Goal: Navigation & Orientation: Find specific page/section

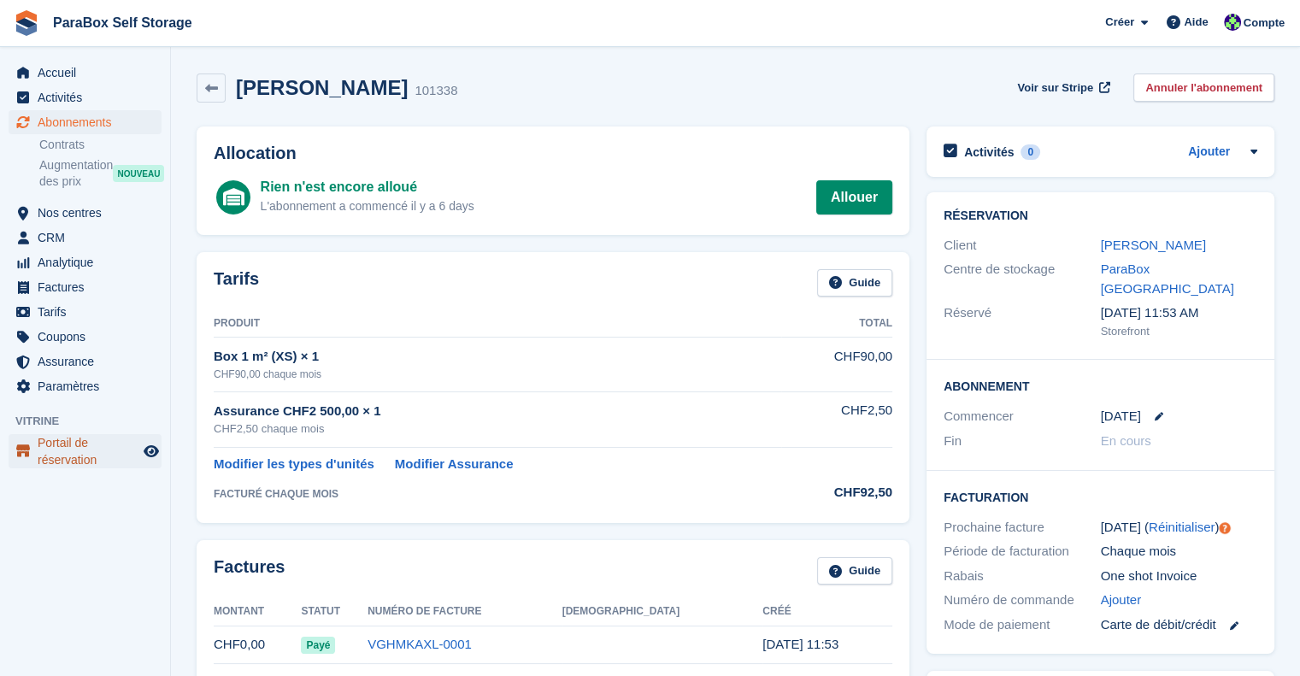
click at [70, 450] on span "Portail de réservation" at bounding box center [89, 451] width 103 height 34
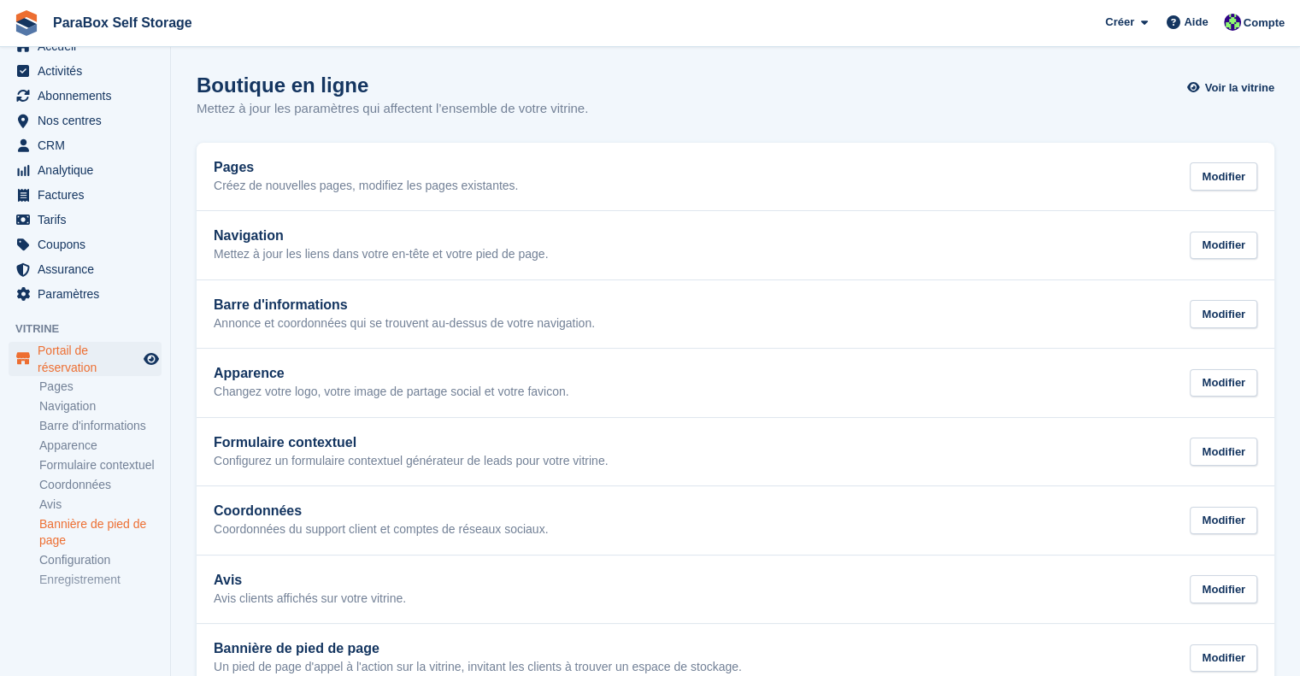
scroll to position [41, 0]
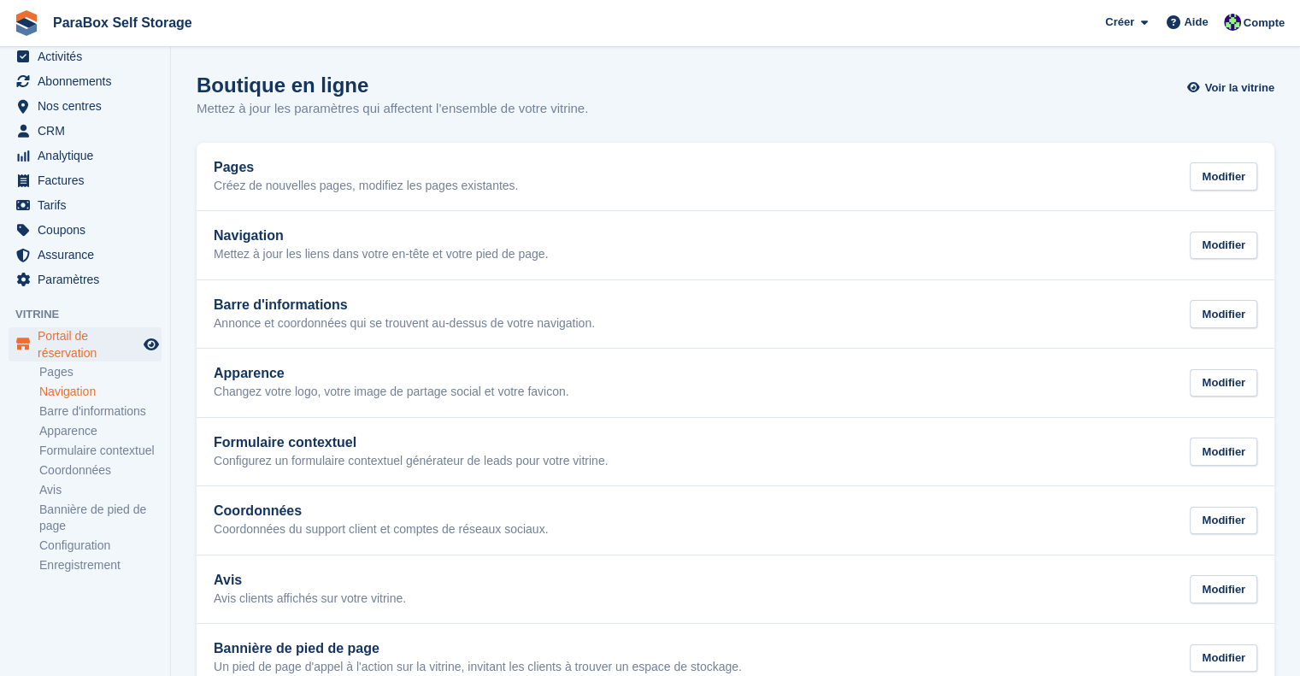
click at [69, 391] on link "Navigation" at bounding box center [100, 392] width 122 height 16
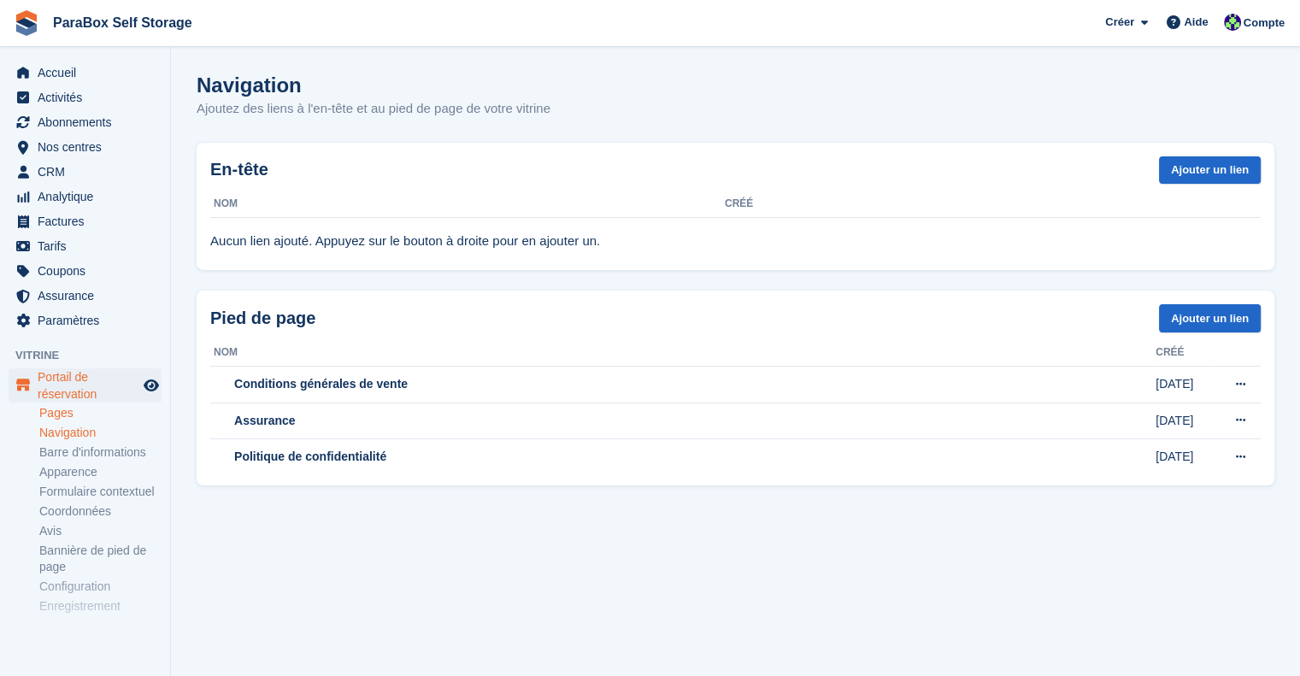
click at [58, 411] on link "Pages" at bounding box center [100, 413] width 122 height 16
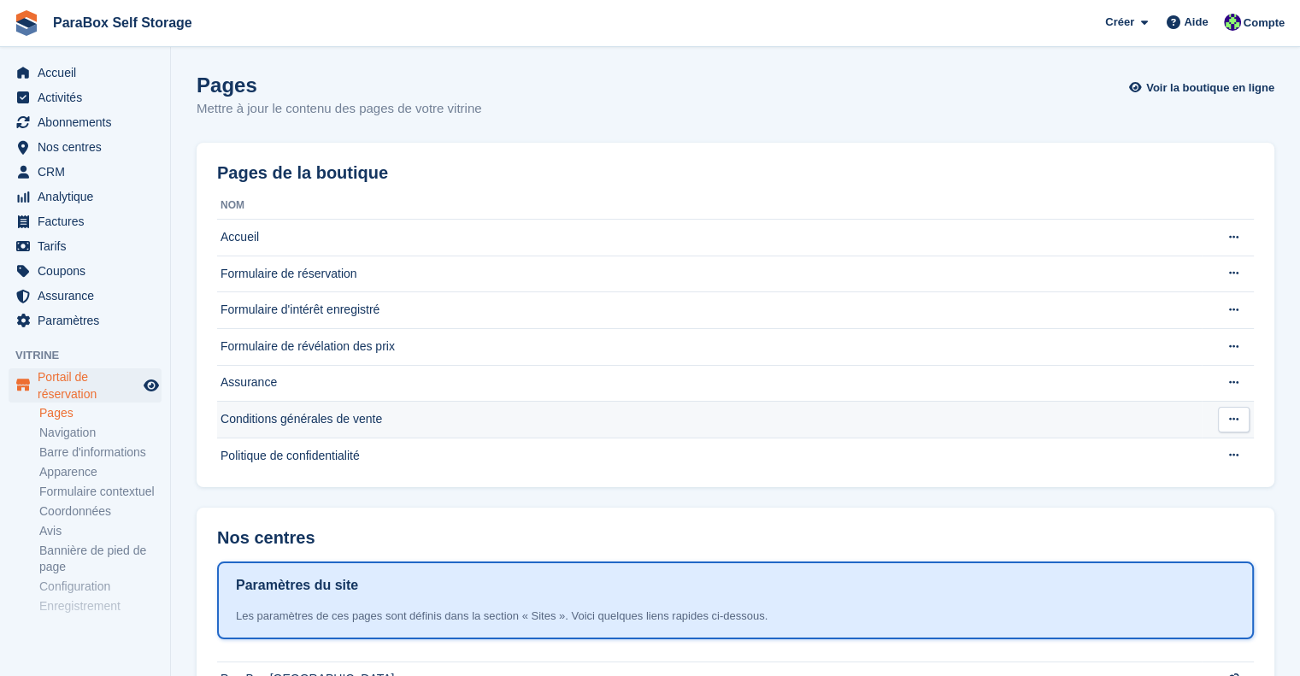
click at [331, 416] on td "Conditions générales de vente" at bounding box center [709, 420] width 984 height 37
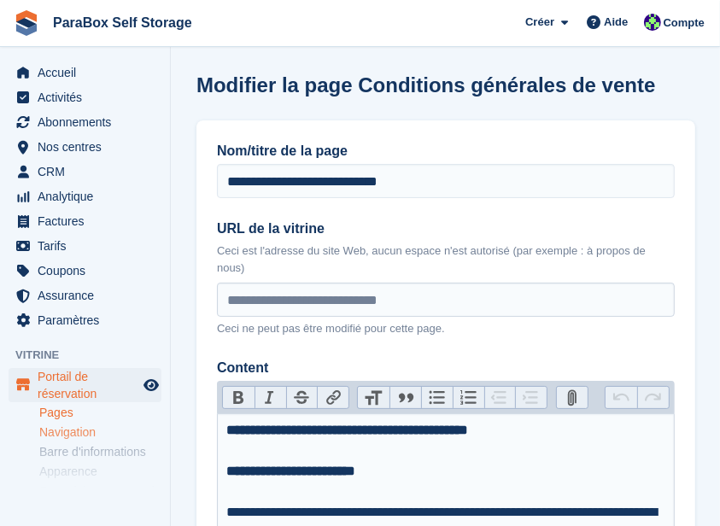
click at [60, 429] on link "Navigation" at bounding box center [100, 433] width 122 height 16
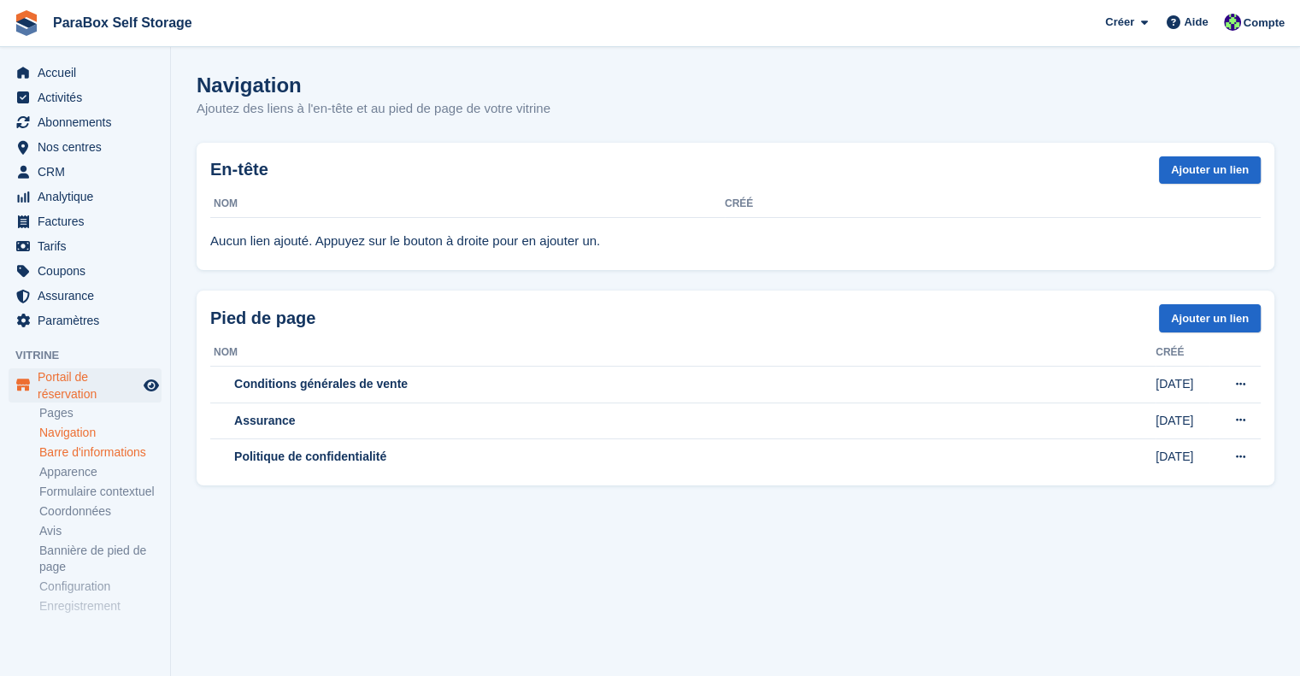
click at [120, 455] on link "Barre d'informations" at bounding box center [100, 452] width 122 height 16
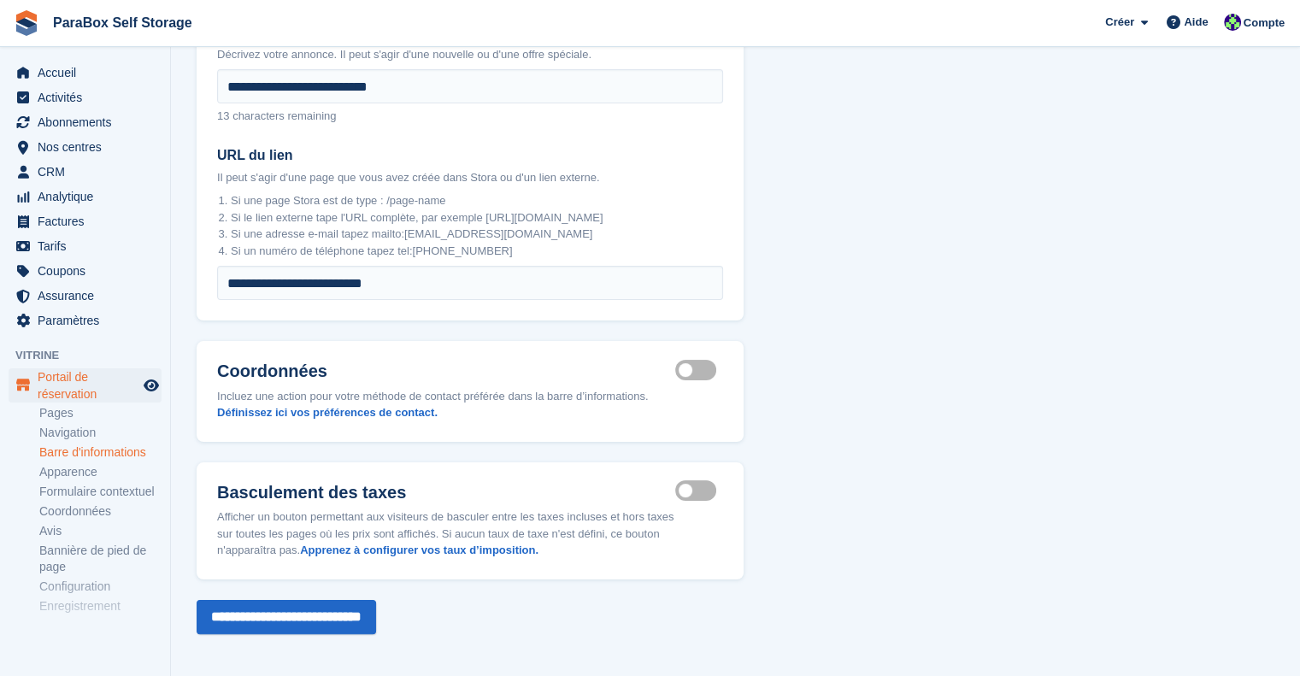
scroll to position [208, 0]
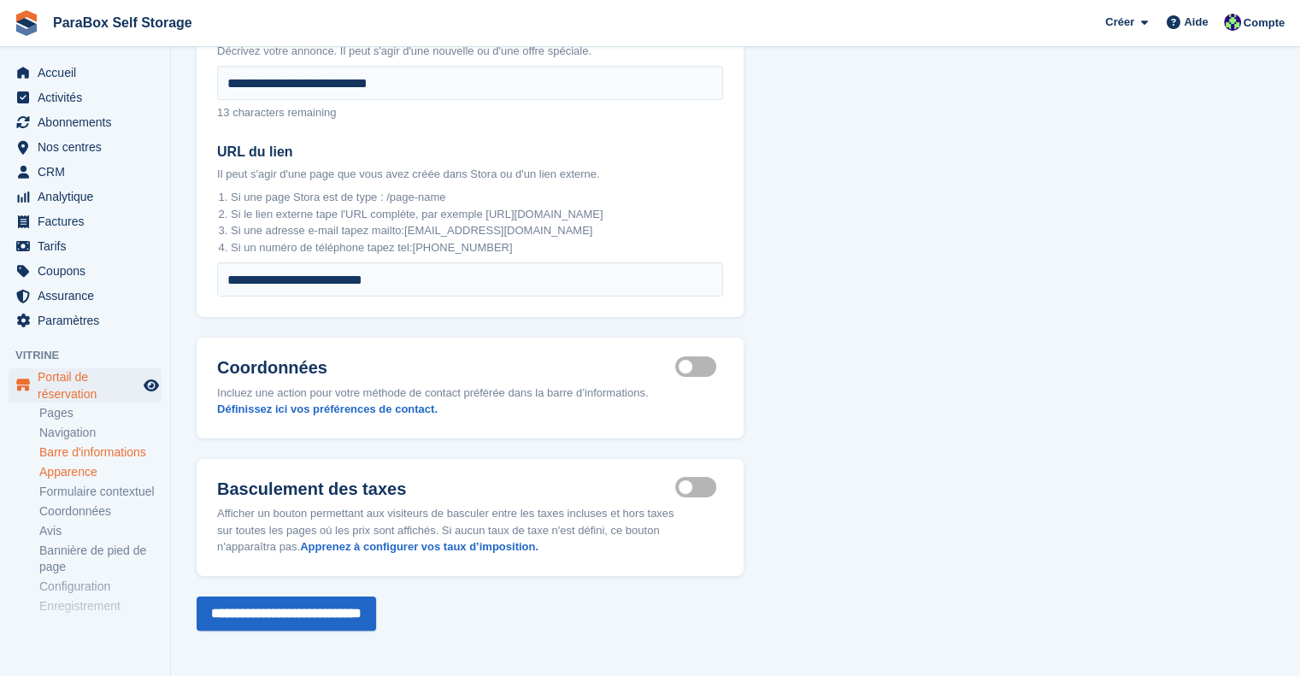
click at [105, 468] on link "Apparence" at bounding box center [100, 472] width 122 height 16
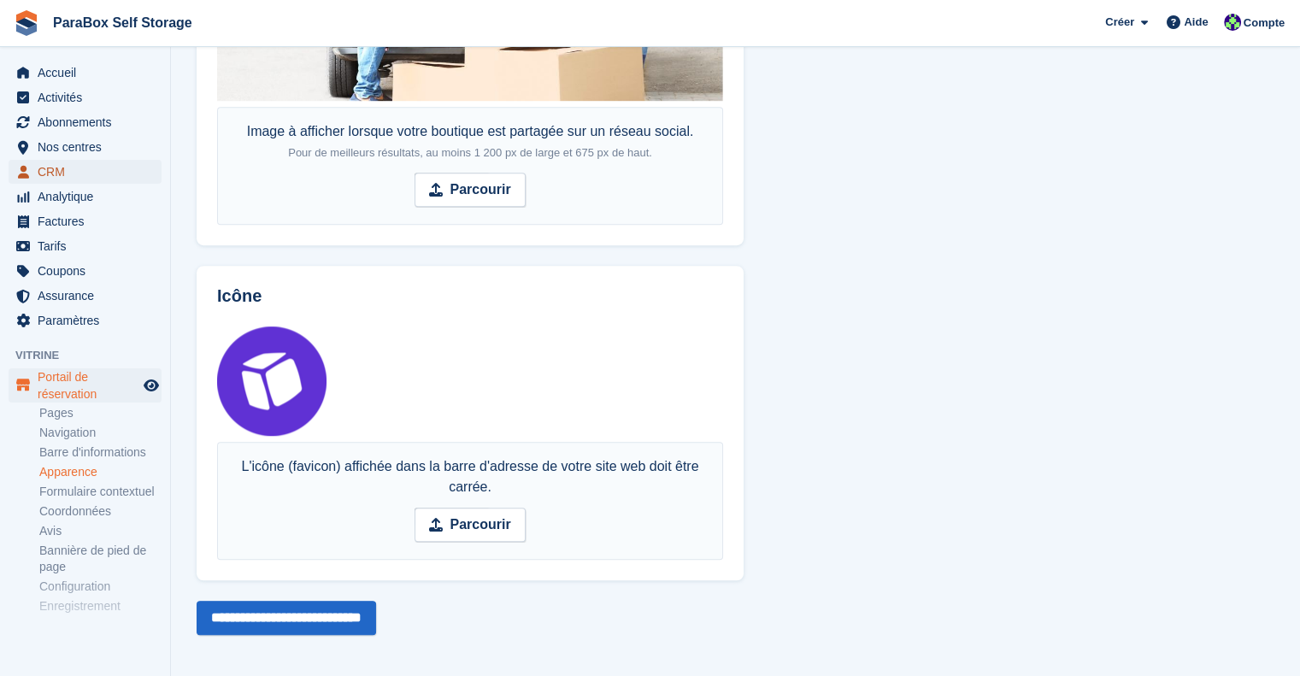
click at [96, 183] on span "CRM" at bounding box center [89, 172] width 103 height 24
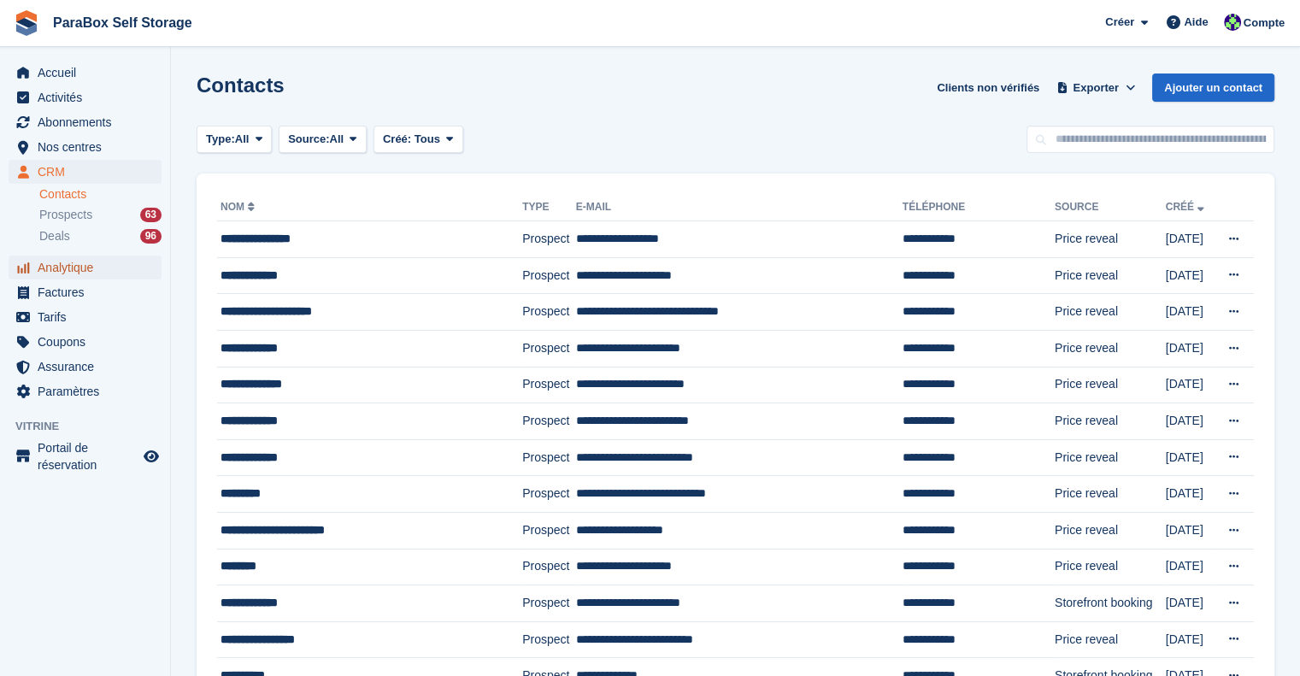
click at [88, 267] on span "Analytique" at bounding box center [89, 267] width 103 height 24
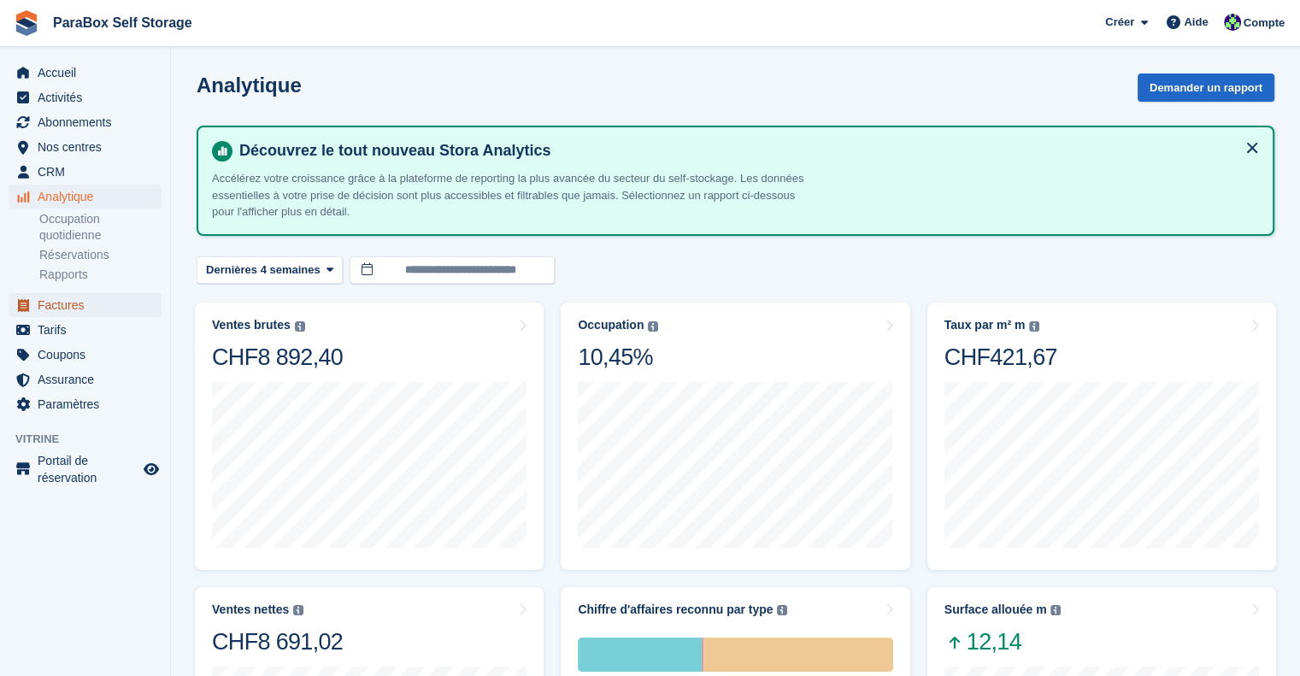
click at [75, 311] on span "Factures" at bounding box center [89, 305] width 103 height 24
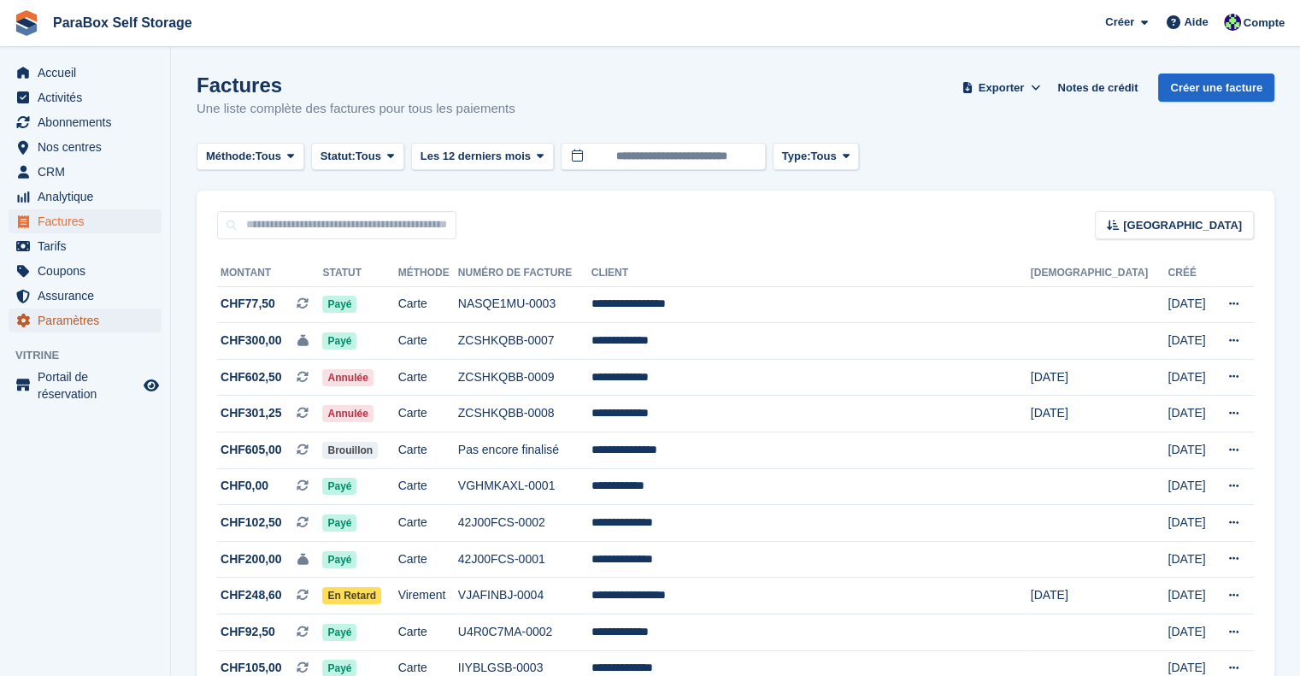
click at [77, 329] on span "Paramètres" at bounding box center [89, 320] width 103 height 24
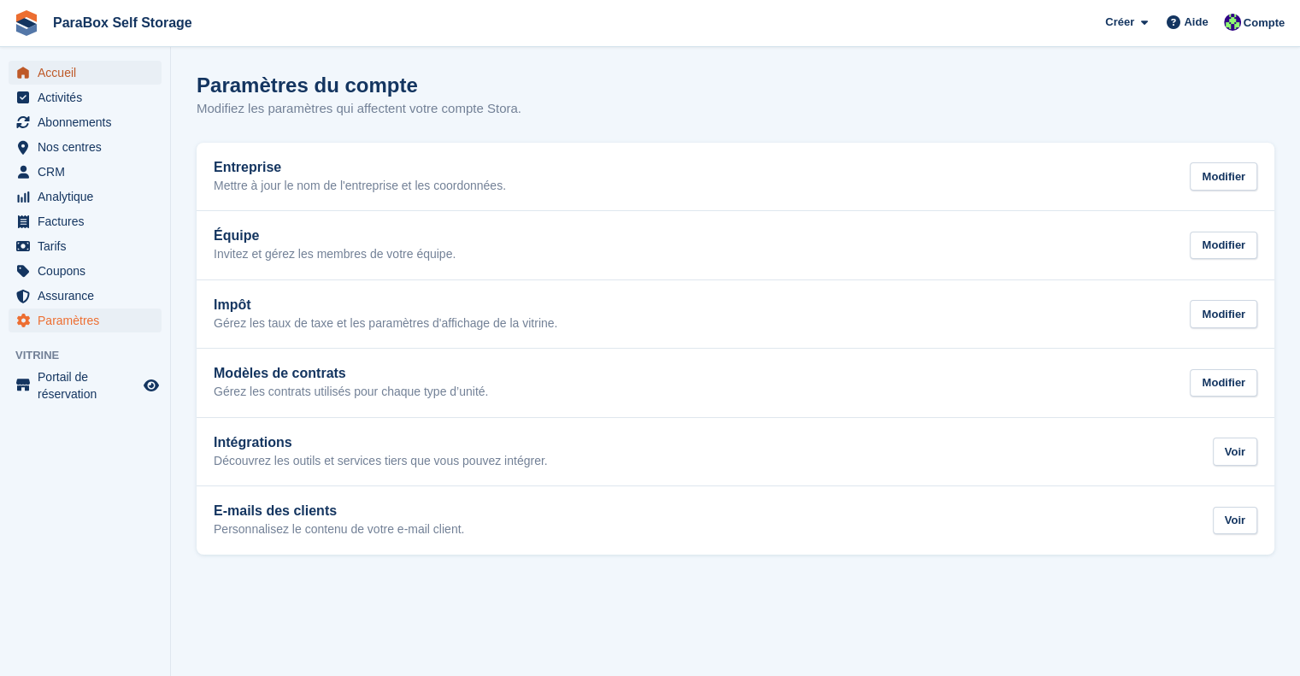
click at [48, 74] on span "Accueil" at bounding box center [89, 73] width 103 height 24
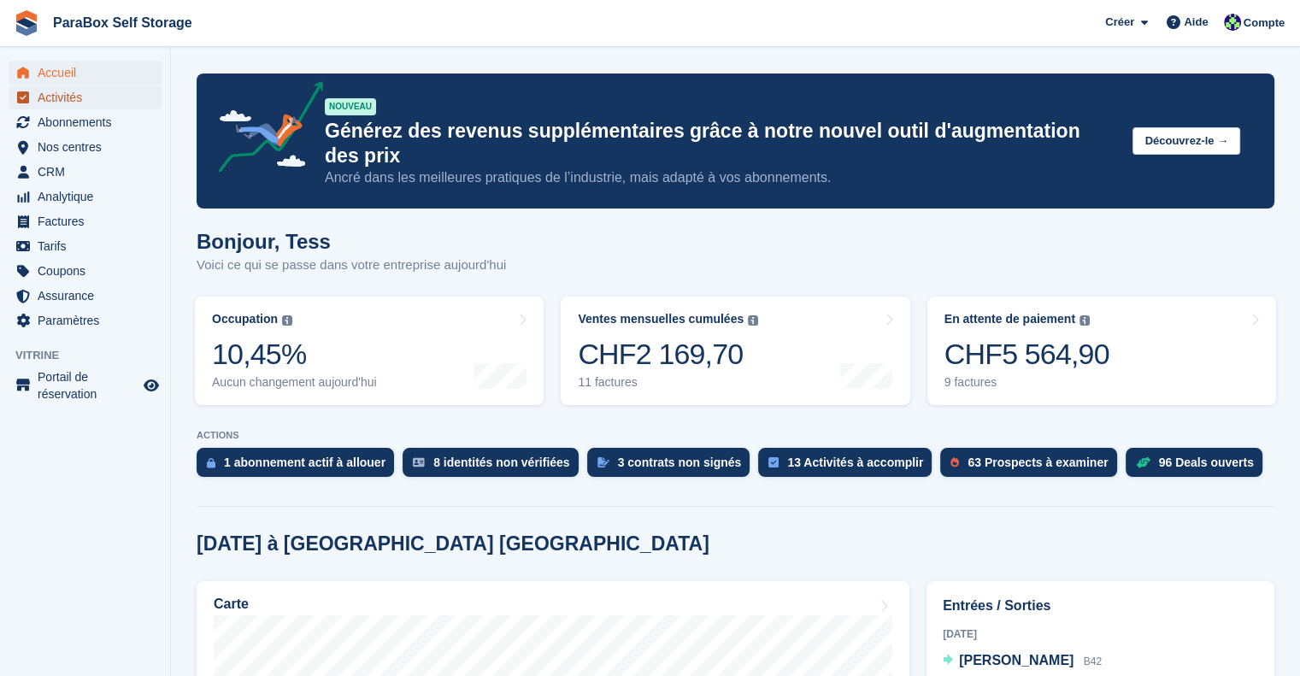
click at [73, 107] on span "Activités" at bounding box center [89, 97] width 103 height 24
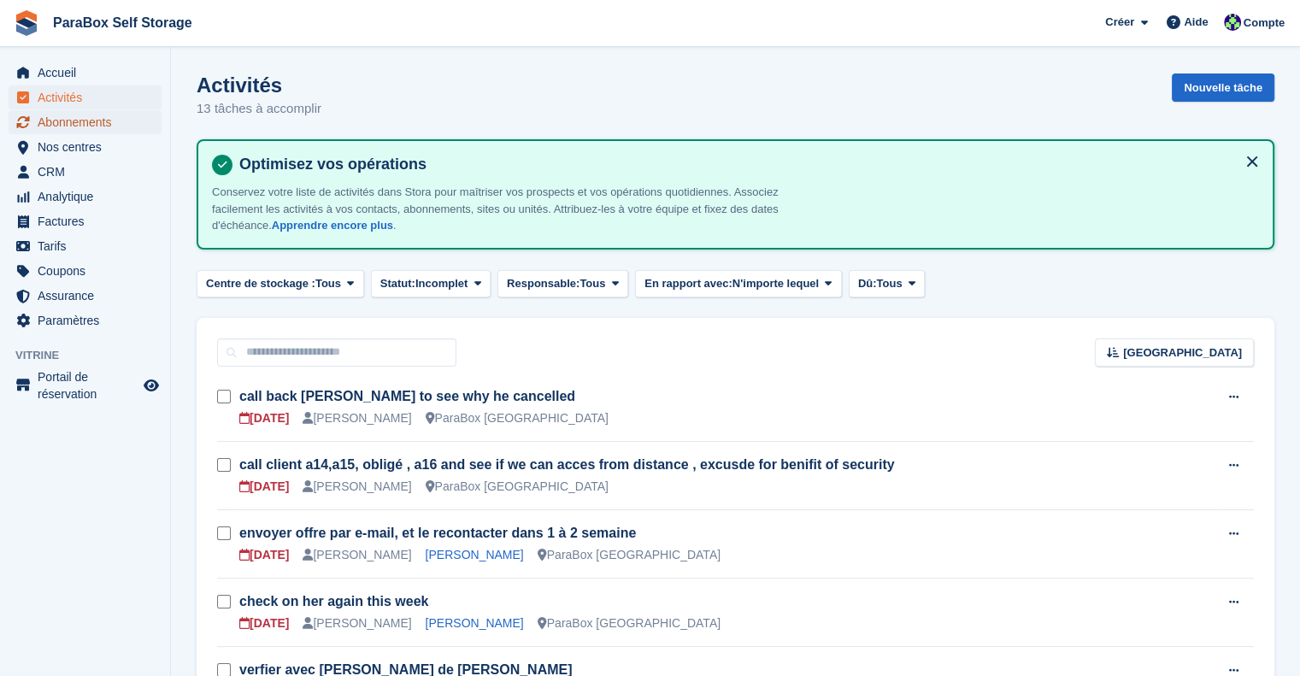
click at [116, 122] on span "Abonnements" at bounding box center [89, 122] width 103 height 24
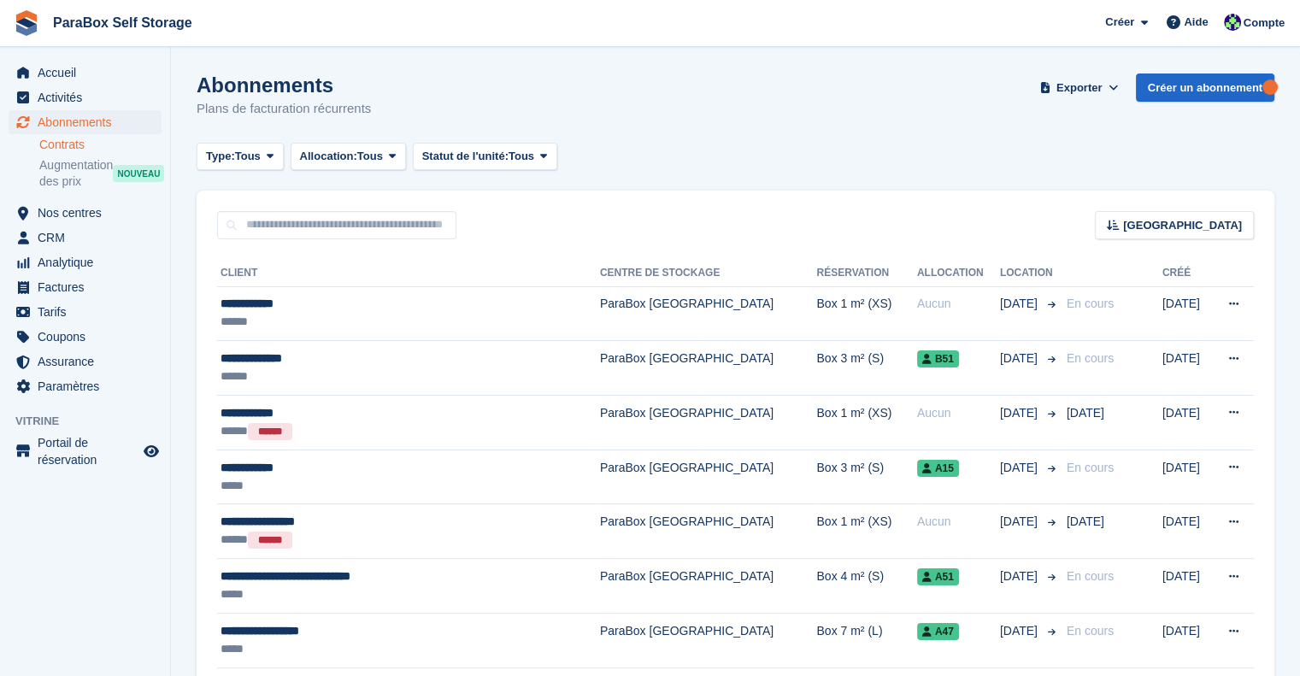
click at [56, 141] on link "Contrats" at bounding box center [100, 145] width 122 height 16
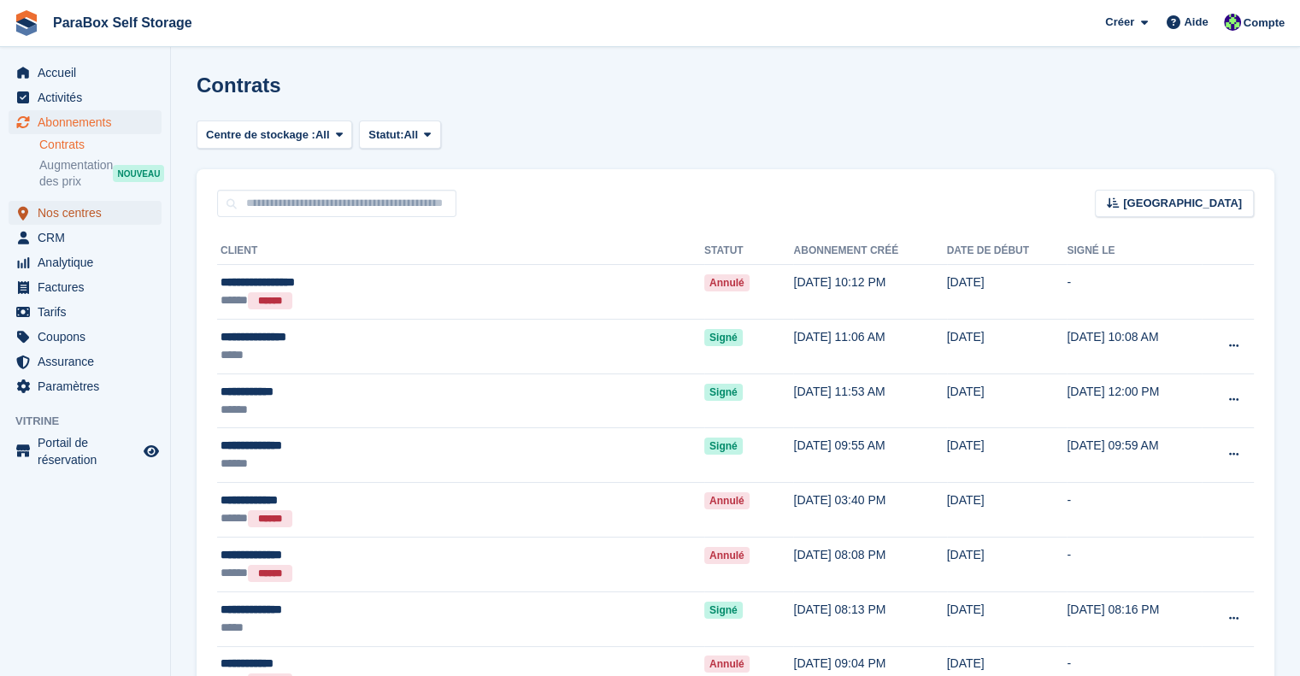
click at [68, 205] on span "Nos centres" at bounding box center [89, 213] width 103 height 24
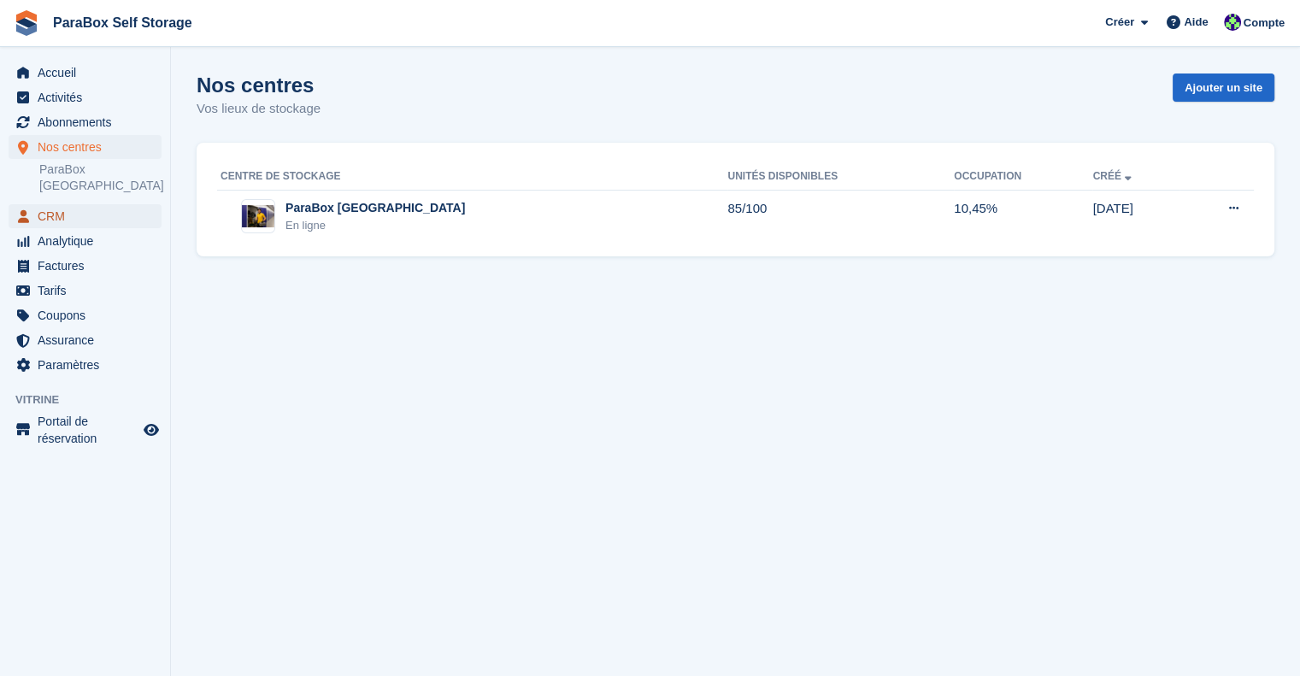
click at [62, 208] on span "CRM" at bounding box center [89, 216] width 103 height 24
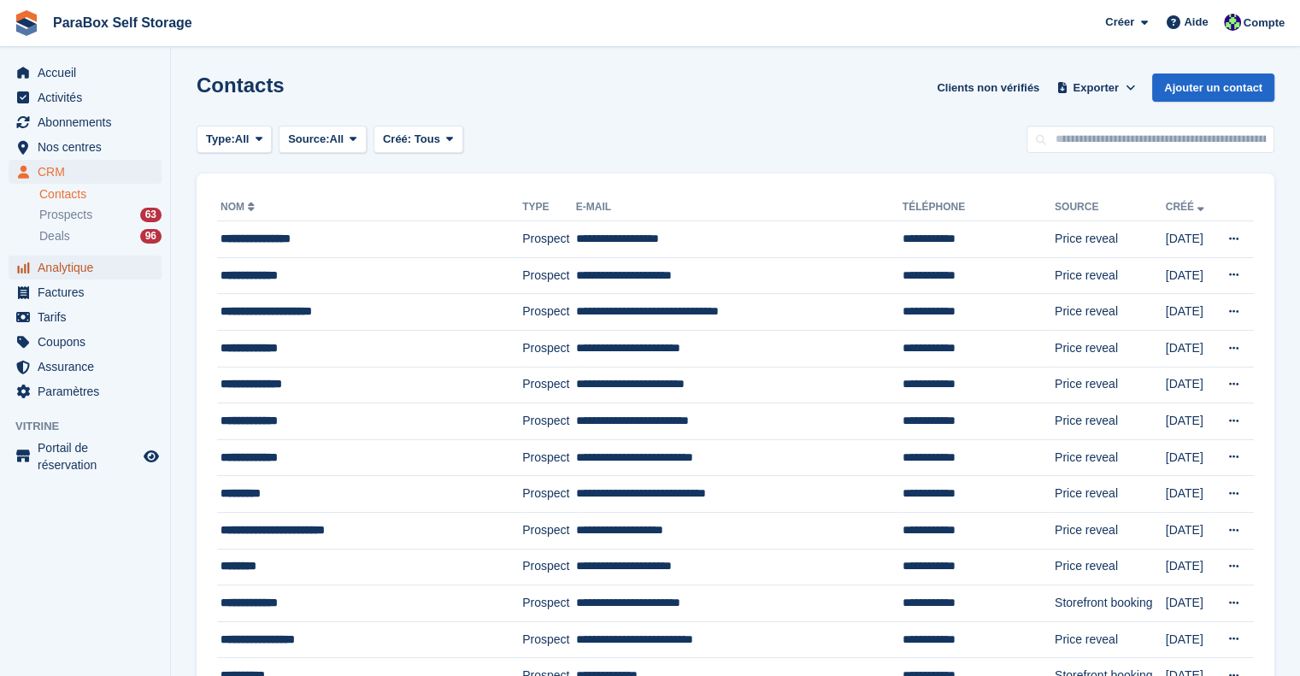
click at [85, 278] on span "Analytique" at bounding box center [89, 267] width 103 height 24
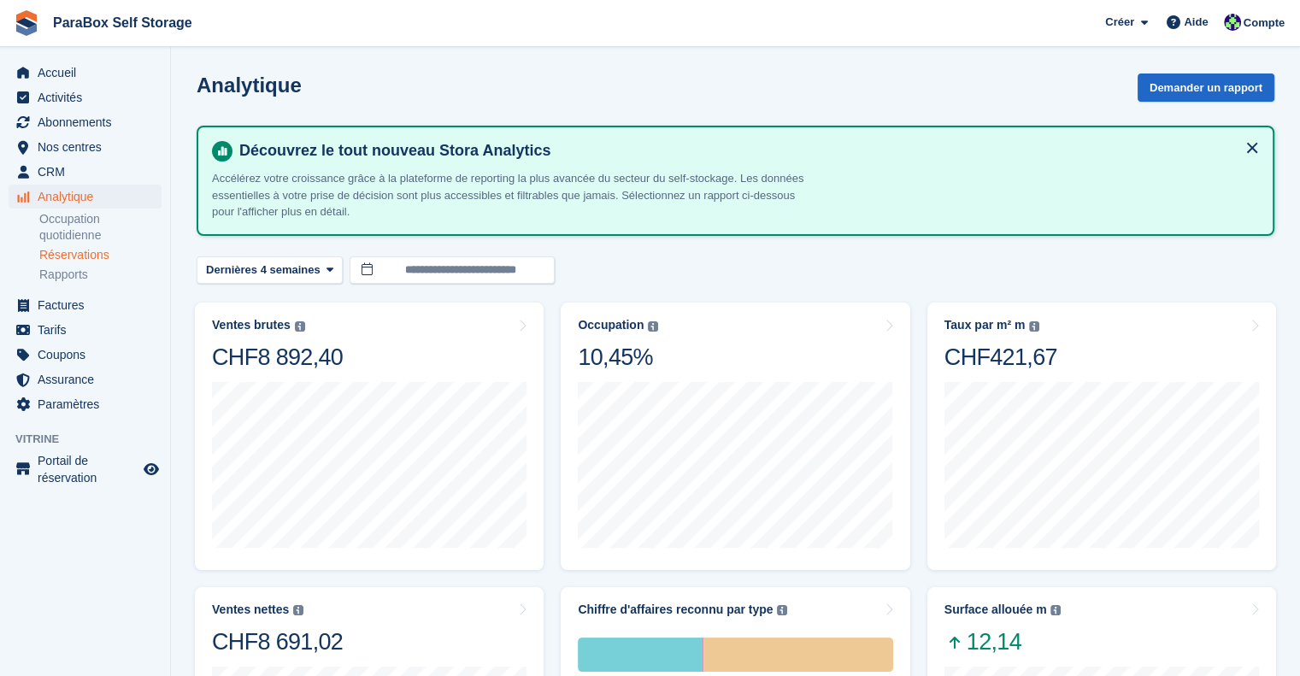
click at [74, 262] on link "Réservations" at bounding box center [100, 255] width 122 height 16
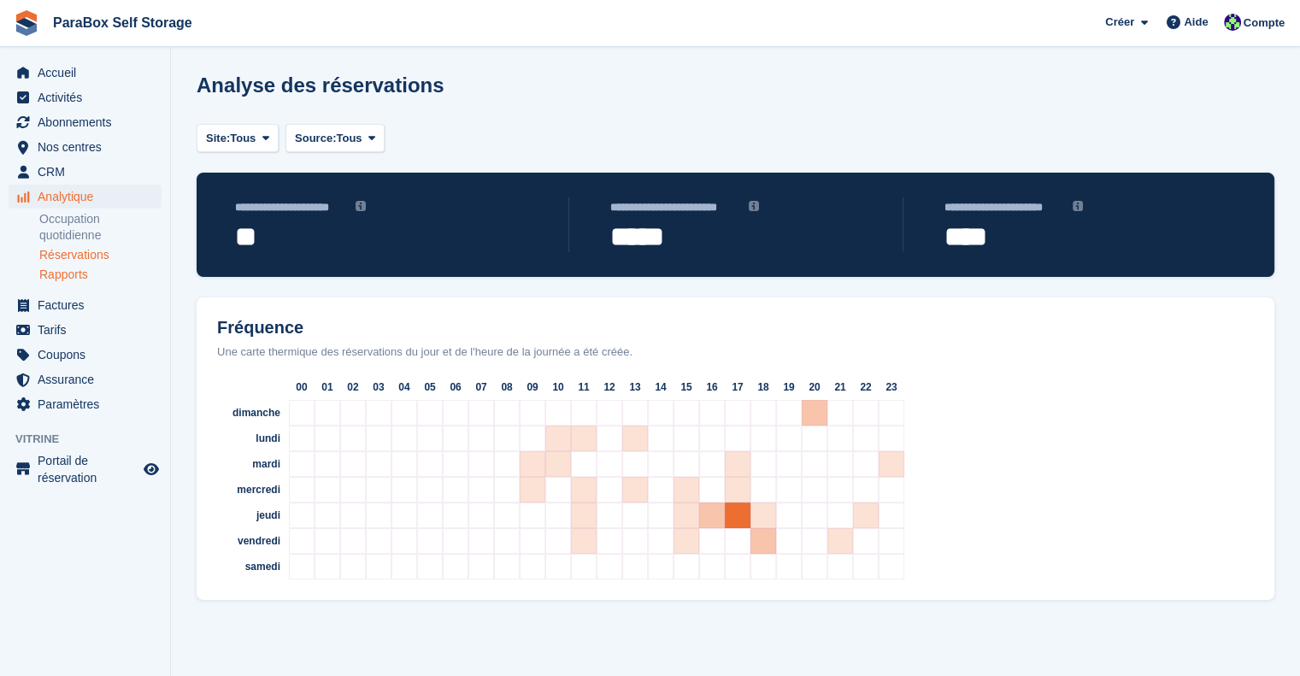
click at [74, 268] on link "Rapports" at bounding box center [100, 275] width 122 height 16
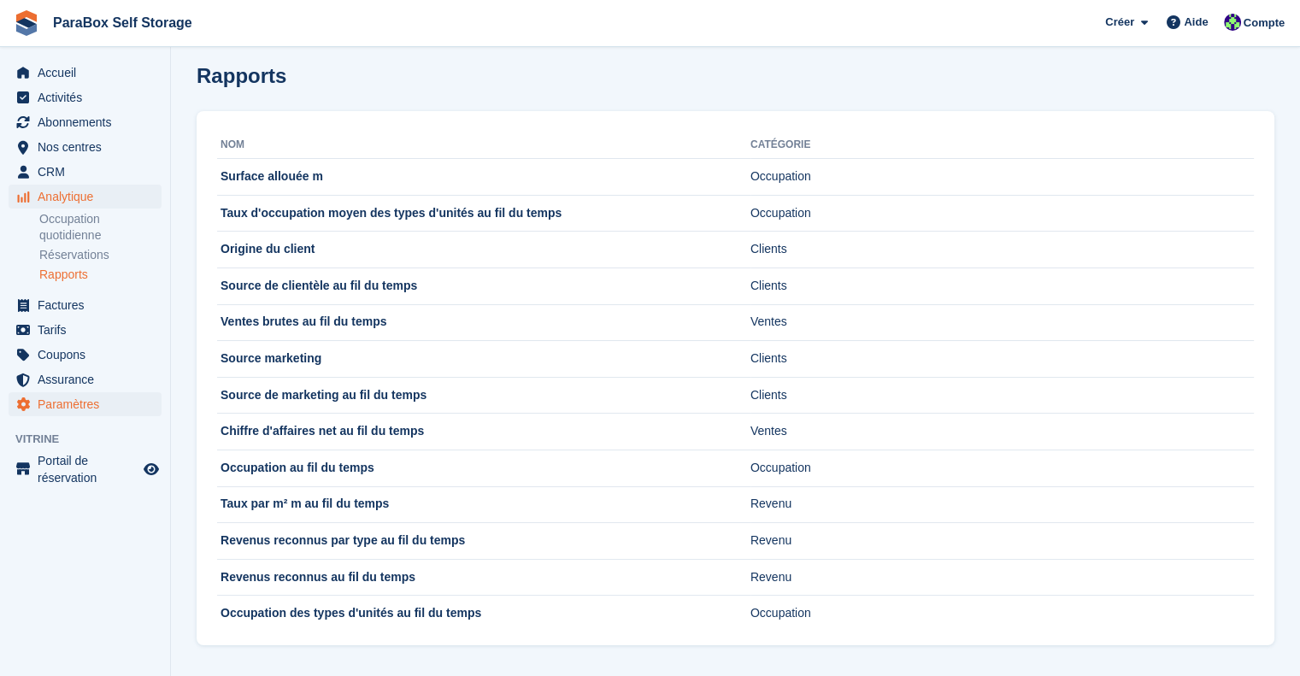
scroll to position [12, 0]
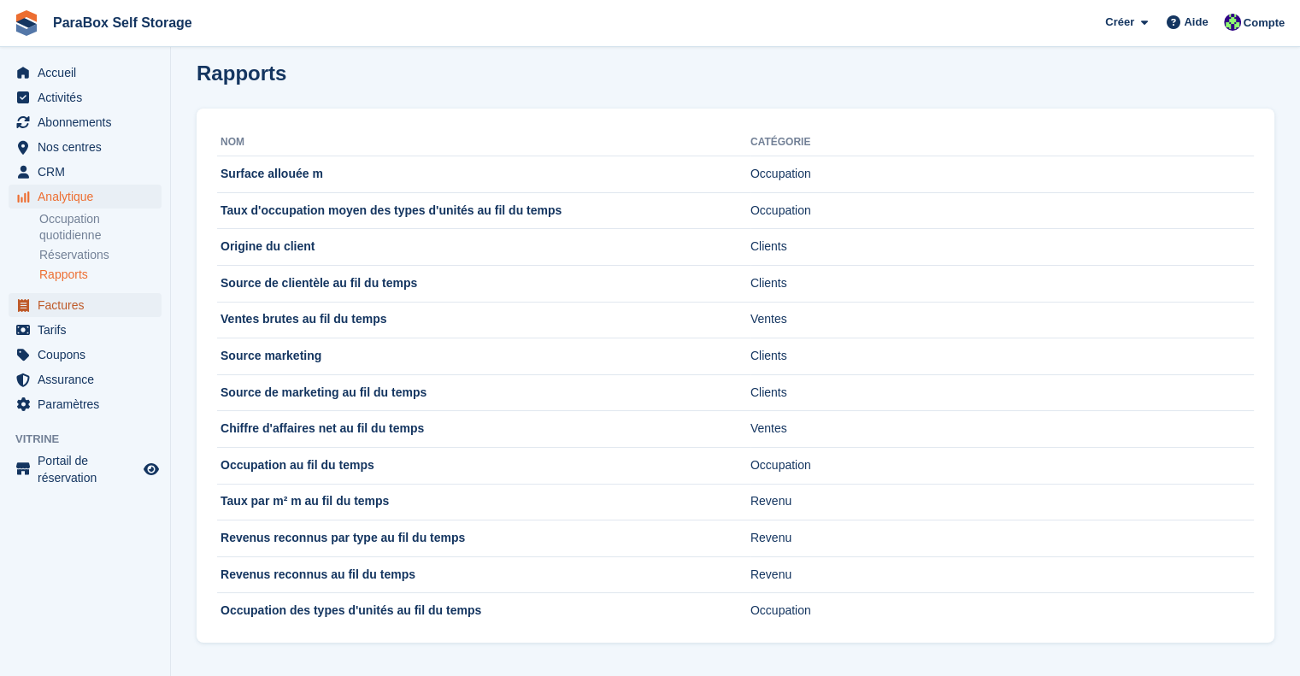
click at [85, 301] on span "Factures" at bounding box center [89, 305] width 103 height 24
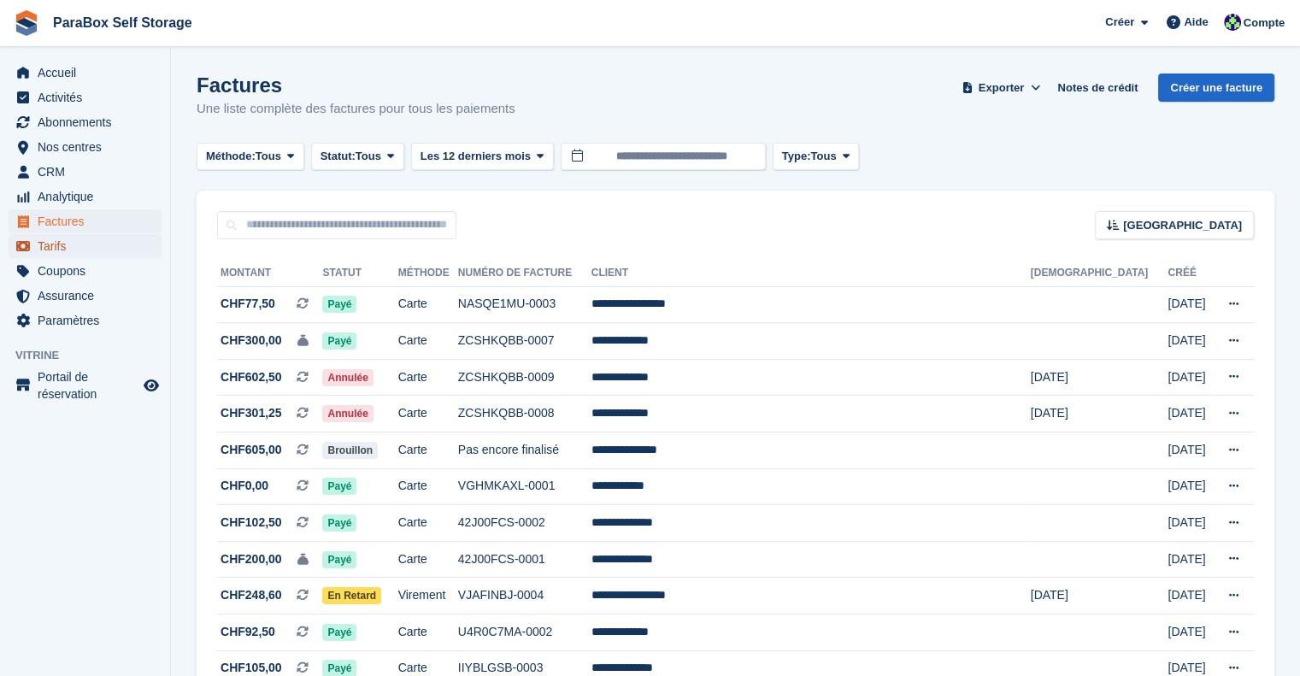
click at [103, 242] on span "Tarifs" at bounding box center [89, 246] width 103 height 24
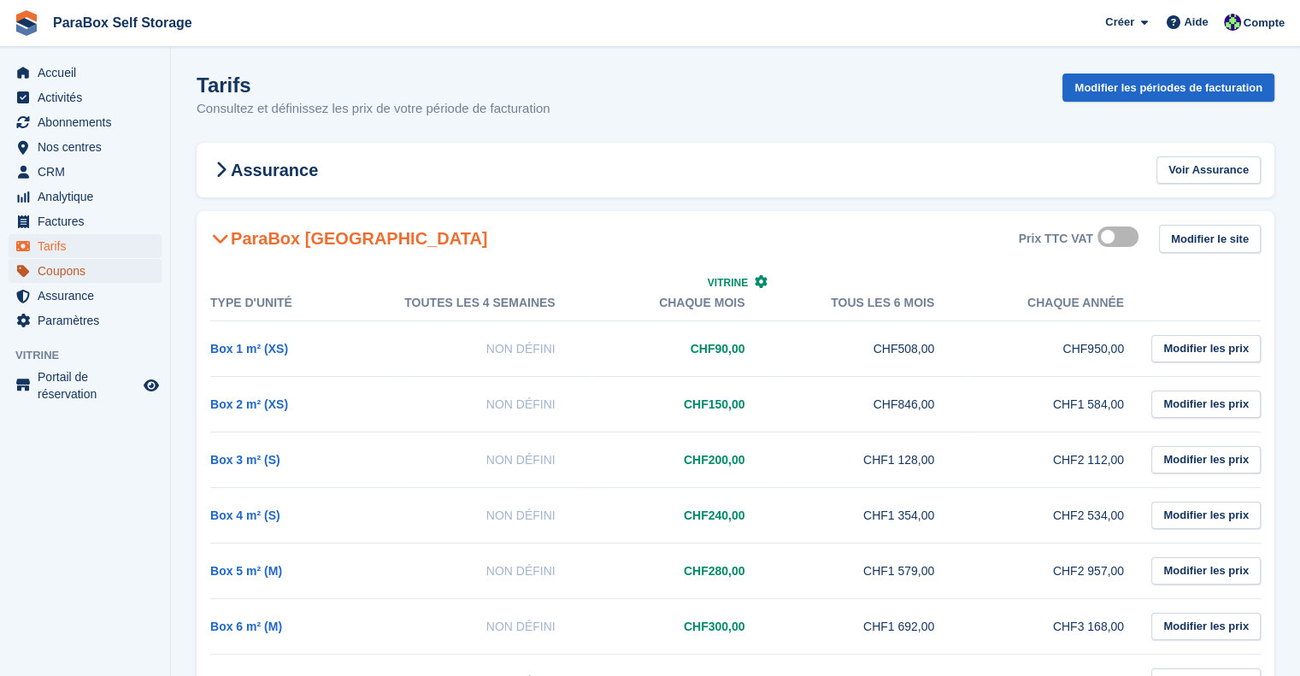
click at [91, 271] on span "Coupons" at bounding box center [89, 271] width 103 height 24
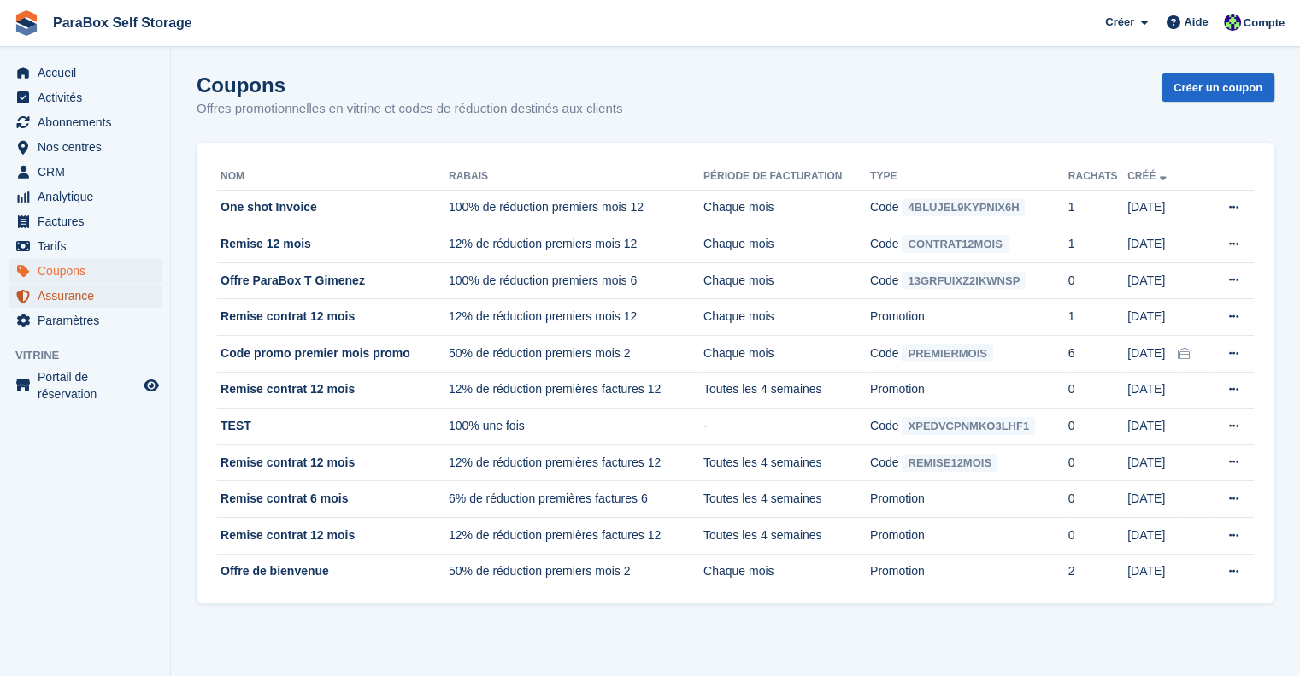
click at [91, 302] on span "Assurance" at bounding box center [89, 296] width 103 height 24
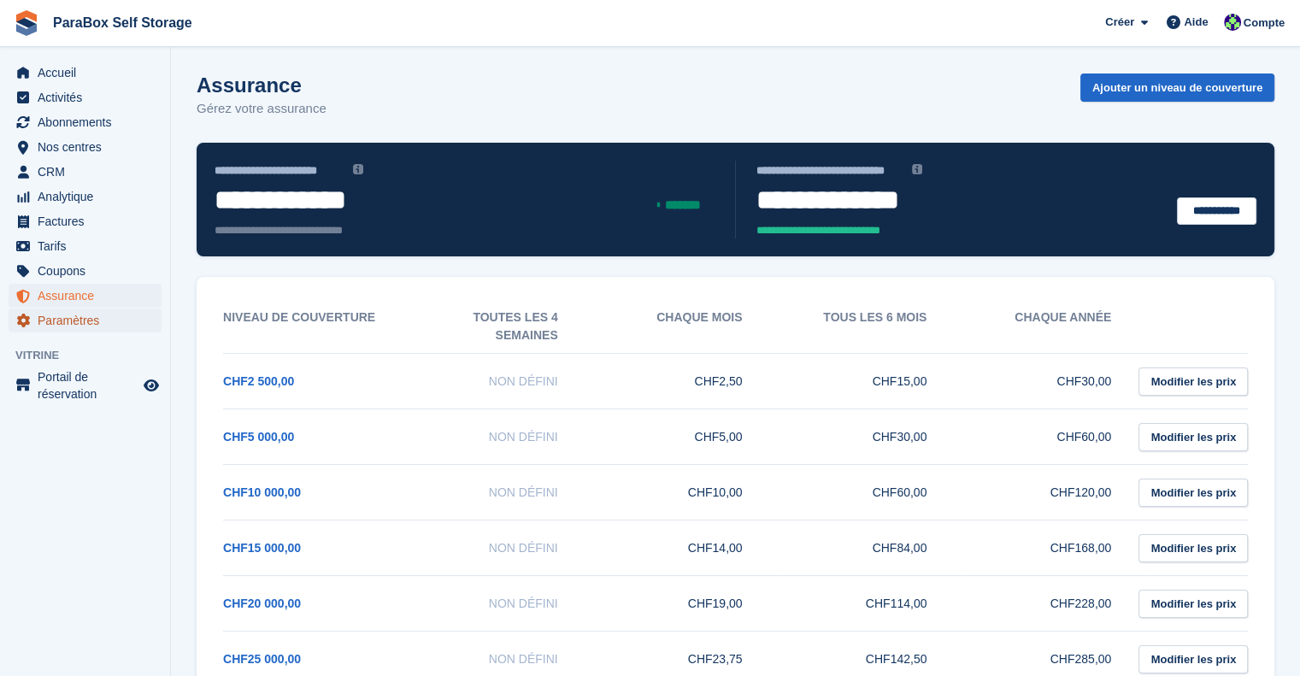
click at [84, 317] on span "Paramètres" at bounding box center [89, 320] width 103 height 24
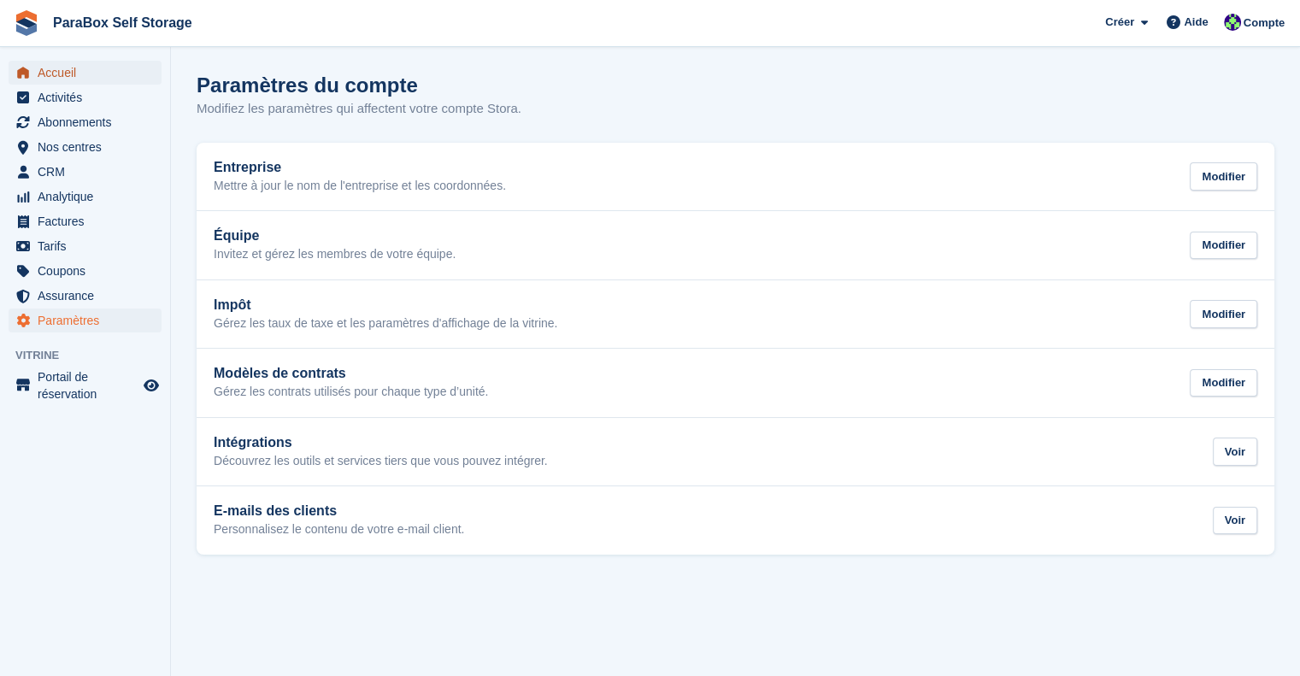
click at [65, 78] on span "Accueil" at bounding box center [89, 73] width 103 height 24
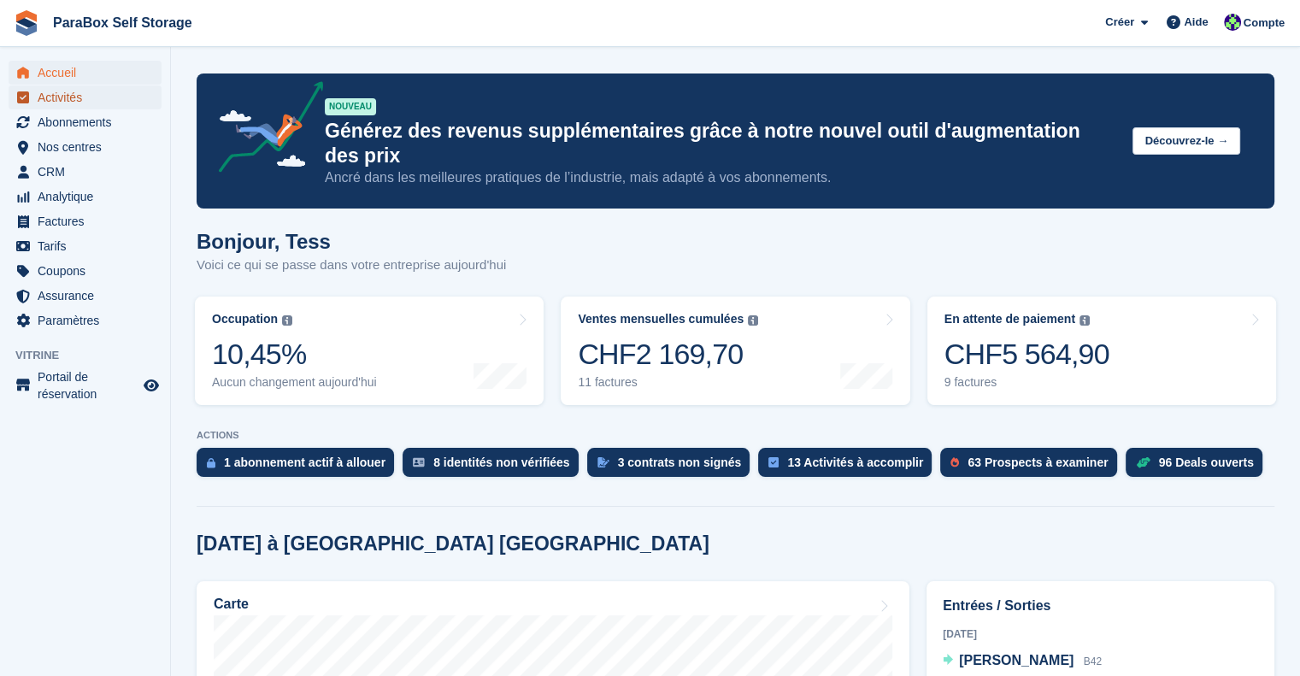
click at [69, 95] on span "Activités" at bounding box center [89, 97] width 103 height 24
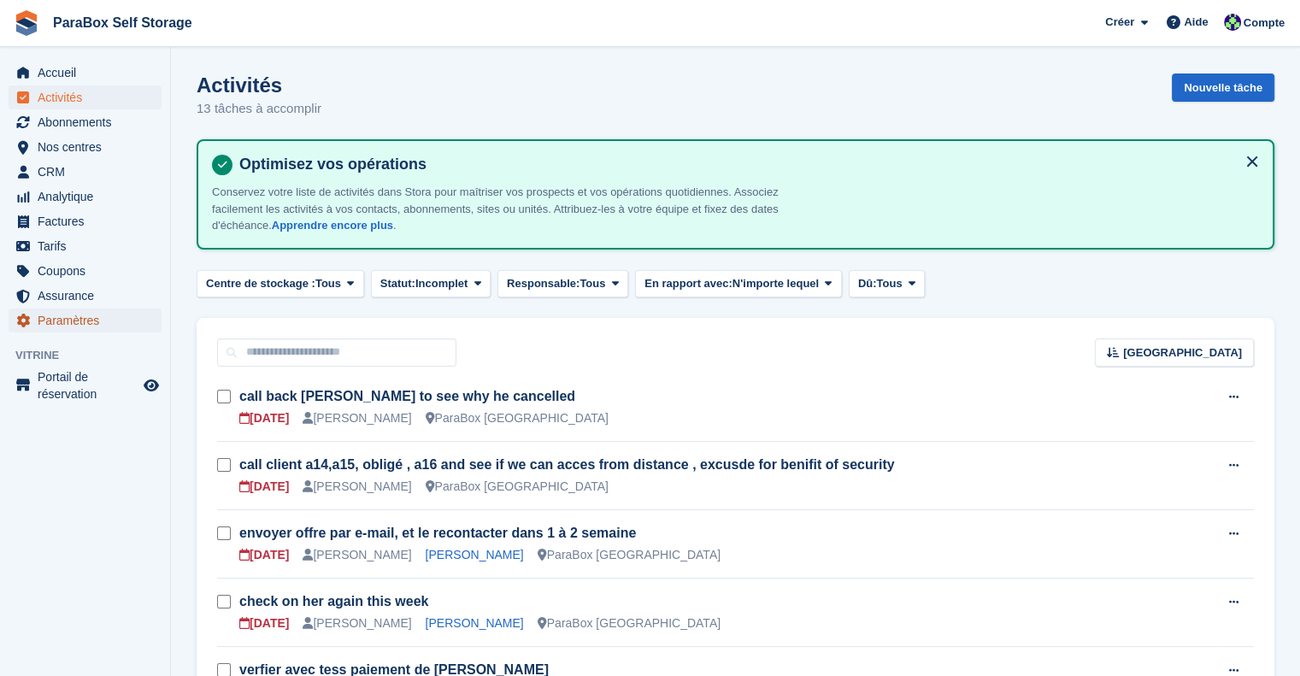
click at [79, 325] on span "Paramètres" at bounding box center [89, 320] width 103 height 24
